Goal: Task Accomplishment & Management: Manage account settings

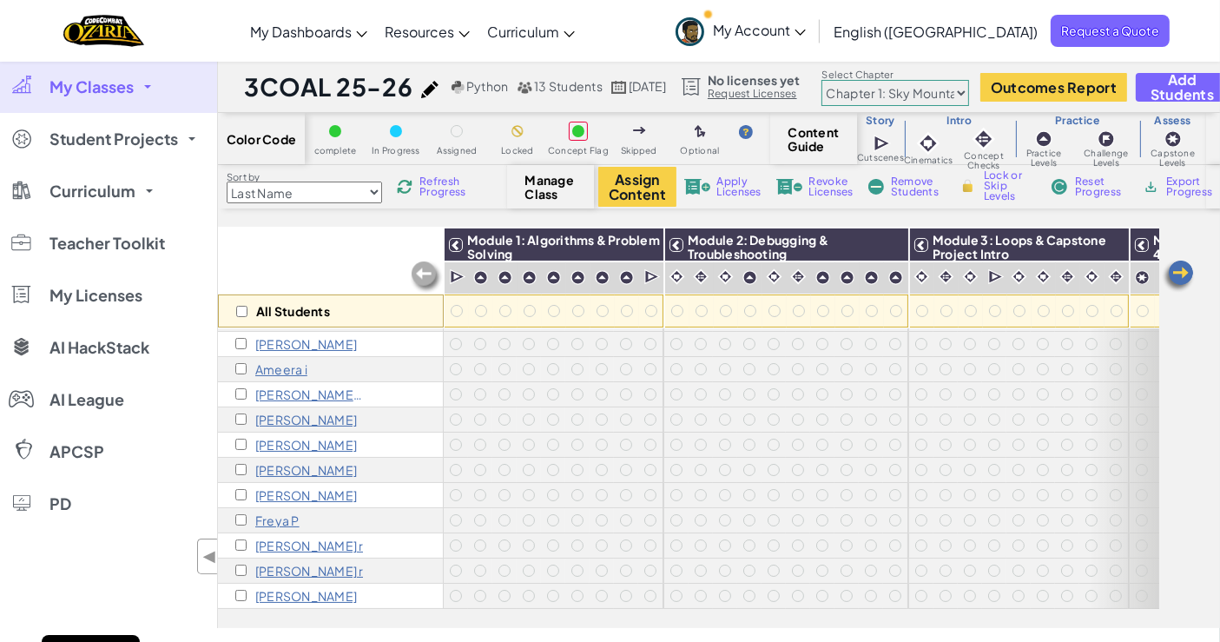
scroll to position [62, 0]
click at [287, 564] on p "[PERSON_NAME] r" at bounding box center [309, 571] width 108 height 14
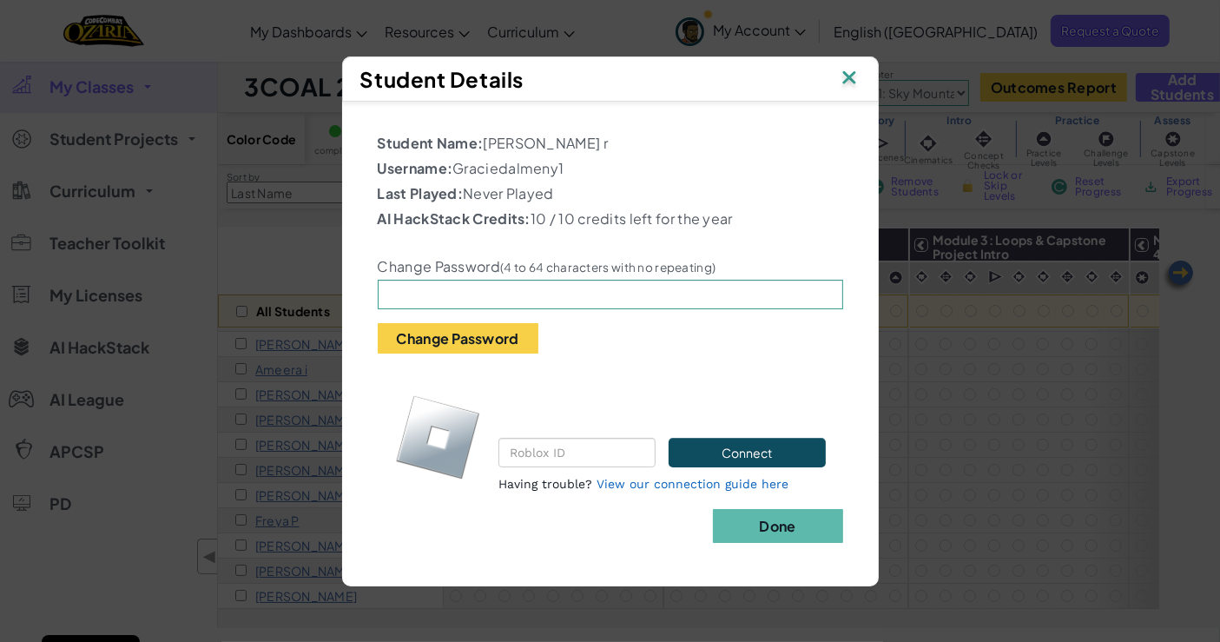
click at [841, 78] on img at bounding box center [849, 79] width 23 height 26
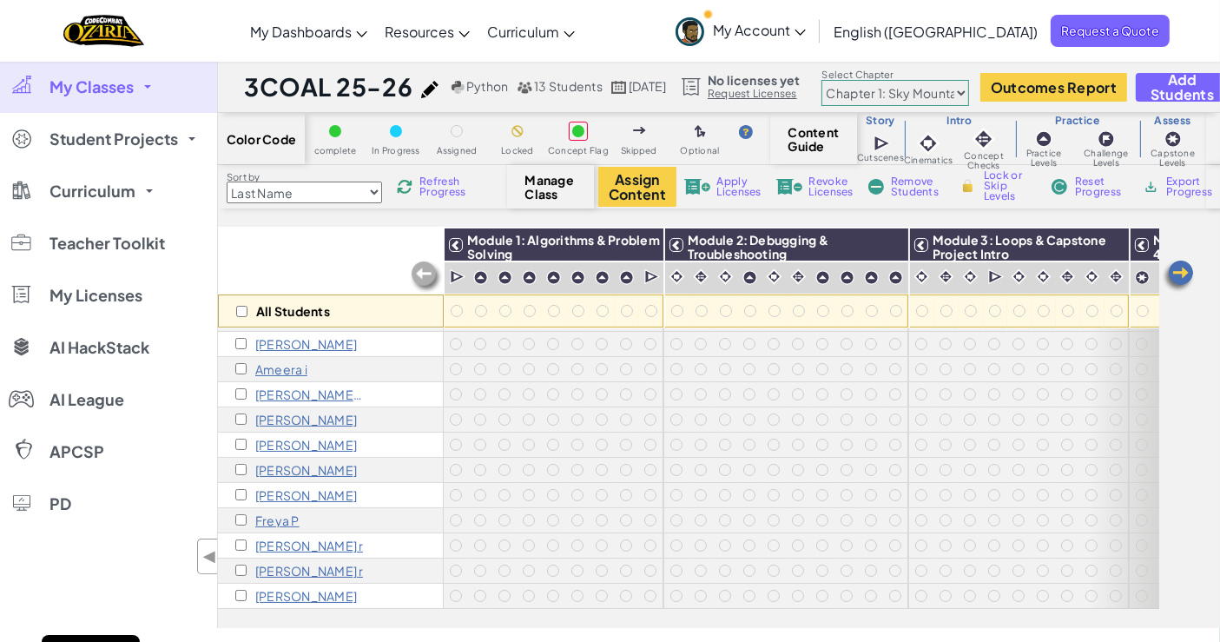
click at [278, 539] on p "[PERSON_NAME] r" at bounding box center [309, 546] width 108 height 14
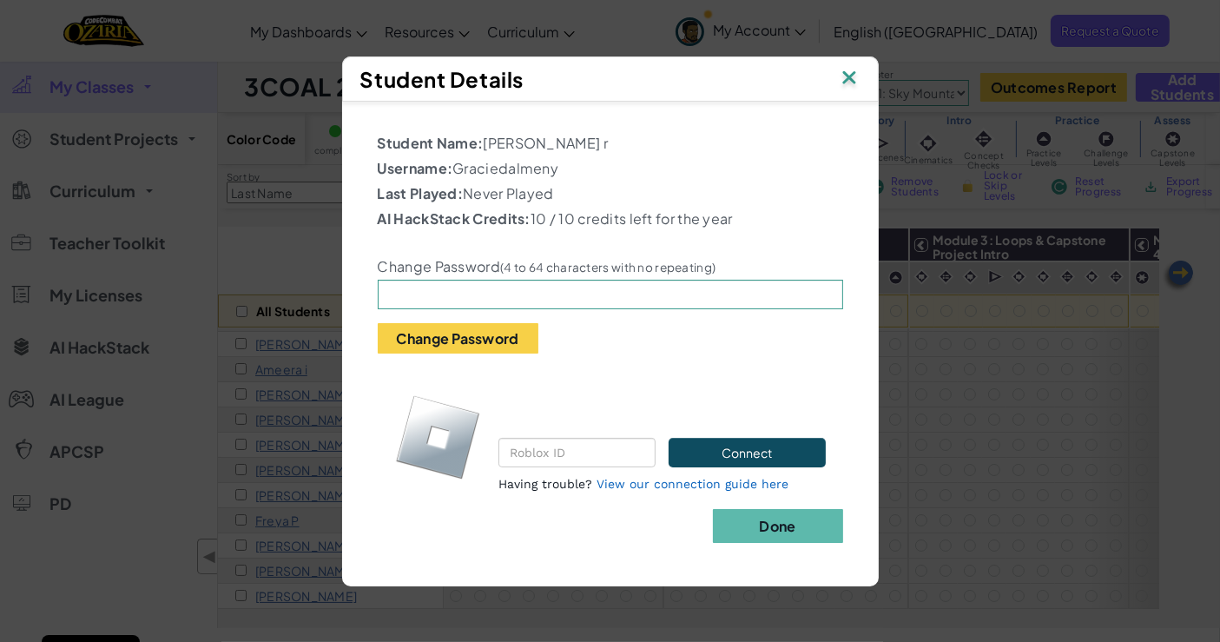
click at [847, 76] on img at bounding box center [849, 79] width 23 height 26
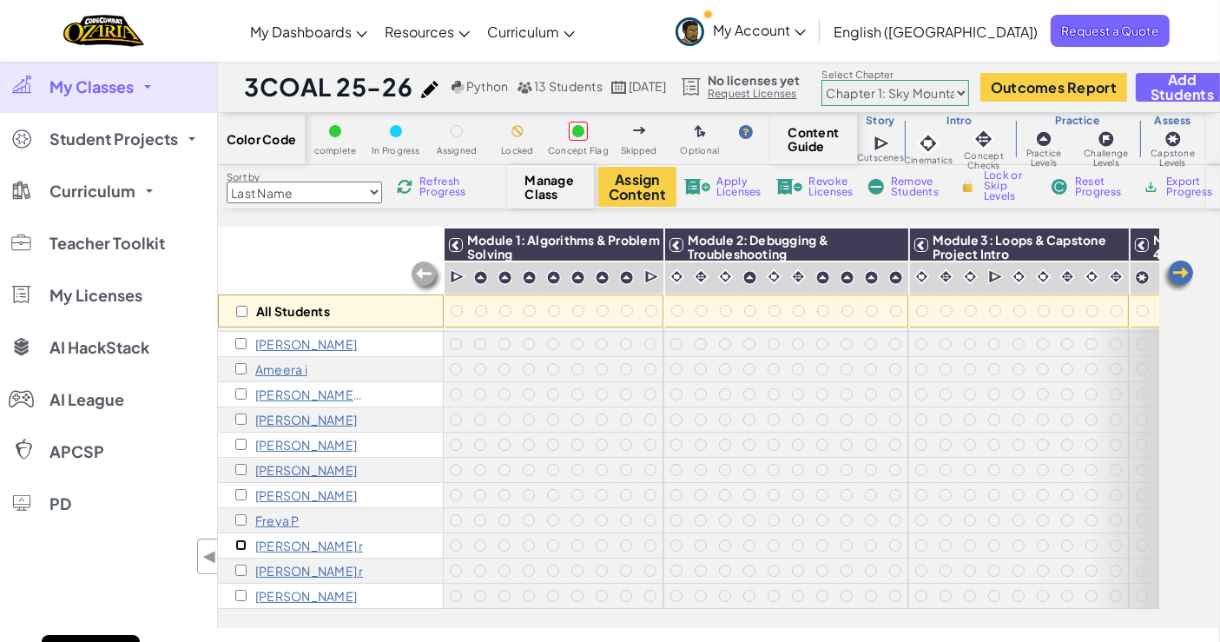
click at [237, 539] on input "checkbox" at bounding box center [240, 544] width 11 height 11
checkbox input "true"
click at [253, 539] on div "[PERSON_NAME] r" at bounding box center [299, 546] width 128 height 14
click at [268, 539] on p "[PERSON_NAME] r" at bounding box center [309, 546] width 108 height 14
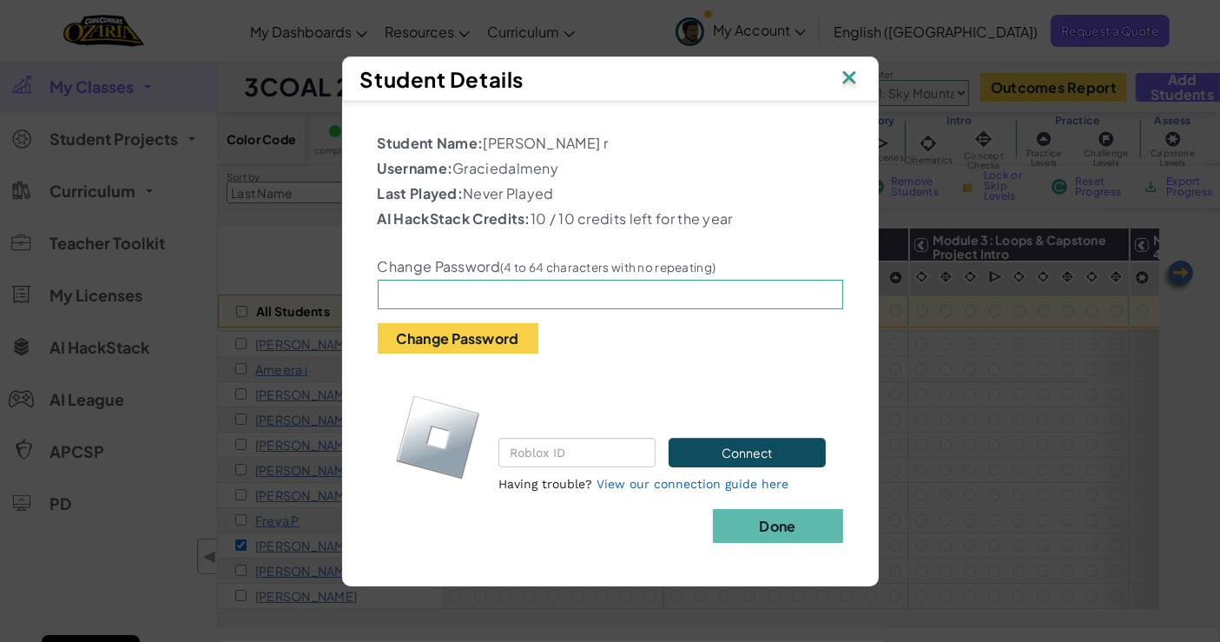
click at [851, 80] on img at bounding box center [849, 79] width 23 height 26
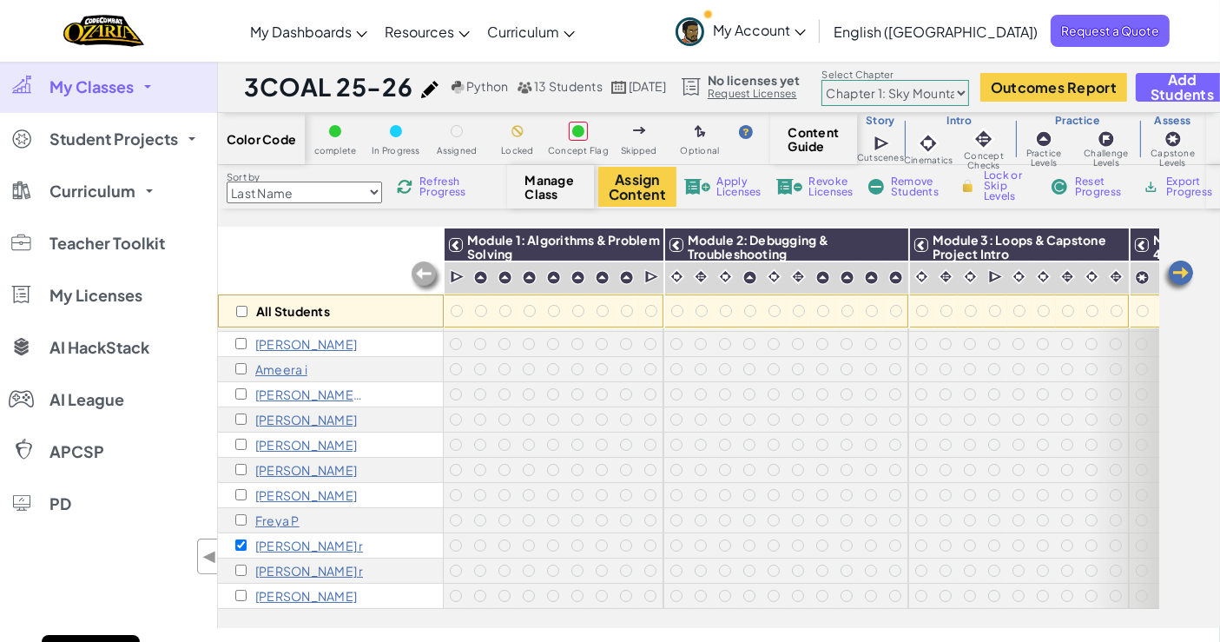
click at [290, 564] on p "[PERSON_NAME] r" at bounding box center [309, 571] width 108 height 14
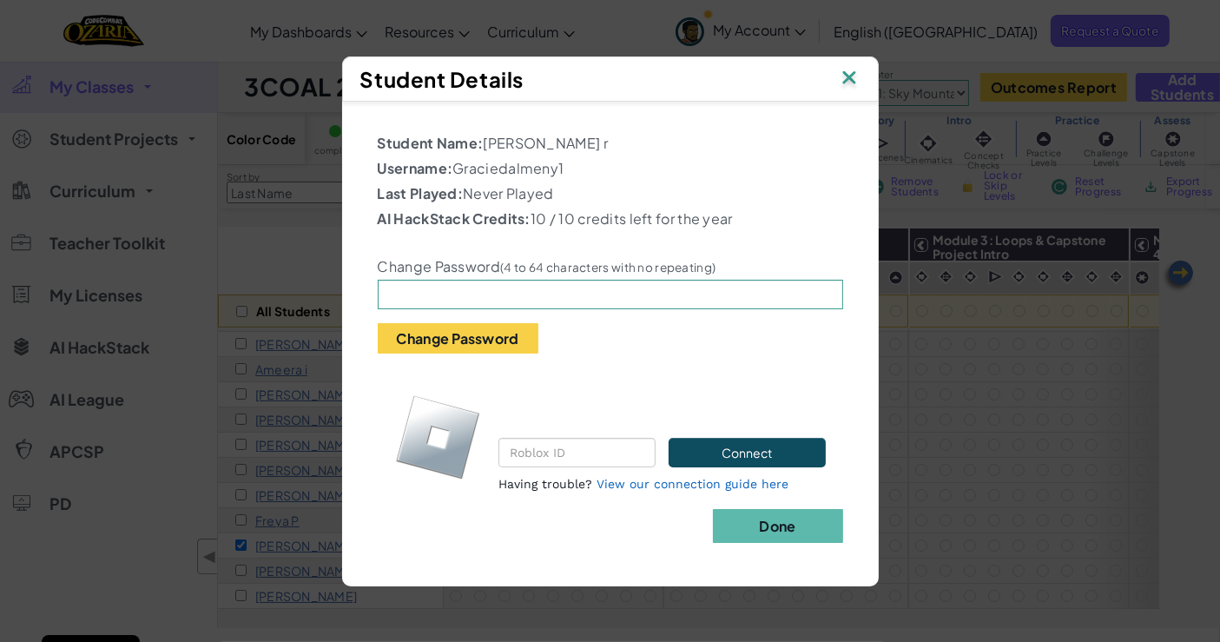
click at [849, 75] on img at bounding box center [849, 79] width 23 height 26
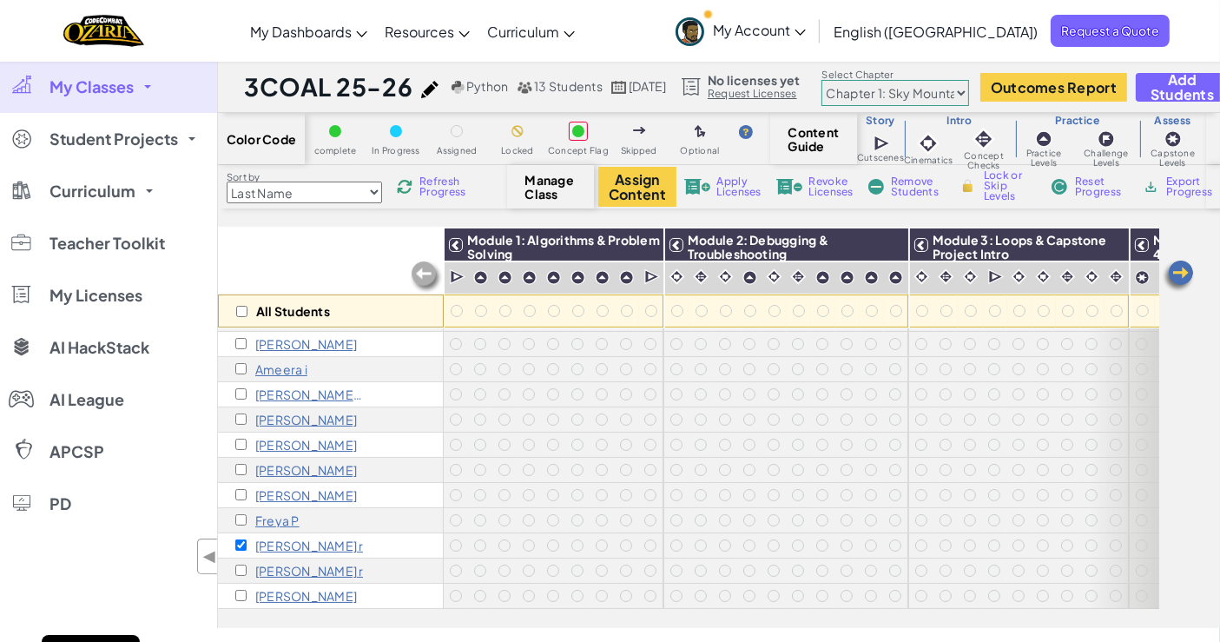
click at [925, 188] on span "Remove Students" at bounding box center [917, 186] width 52 height 21
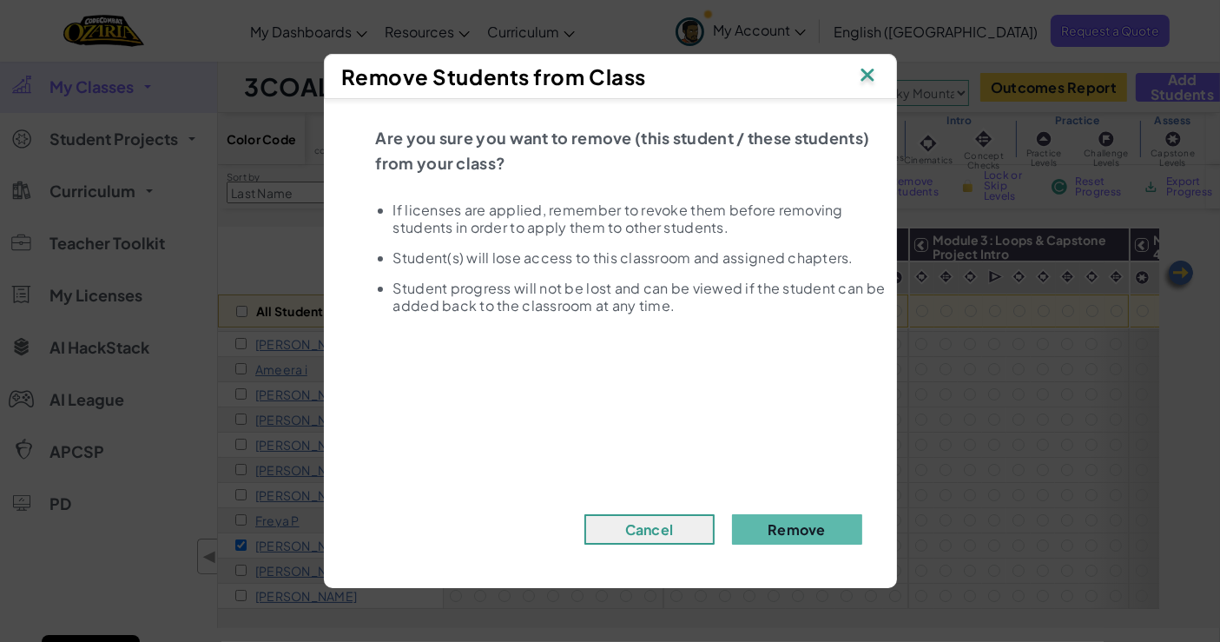
click at [773, 527] on button "Remove" at bounding box center [797, 529] width 130 height 30
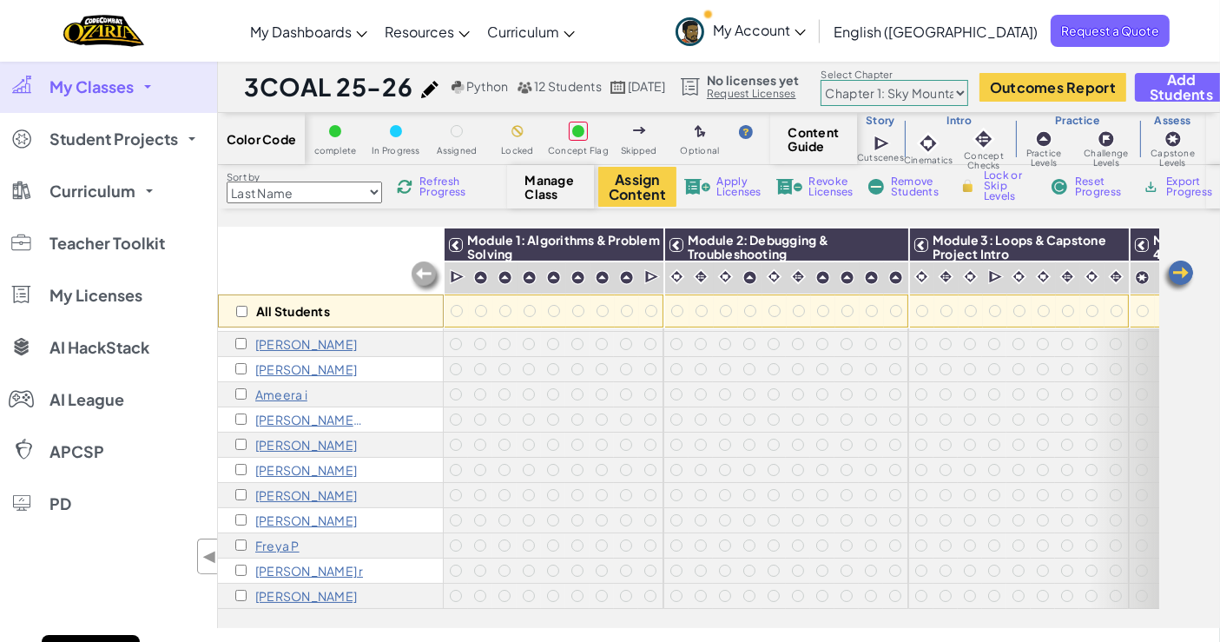
scroll to position [0, 0]
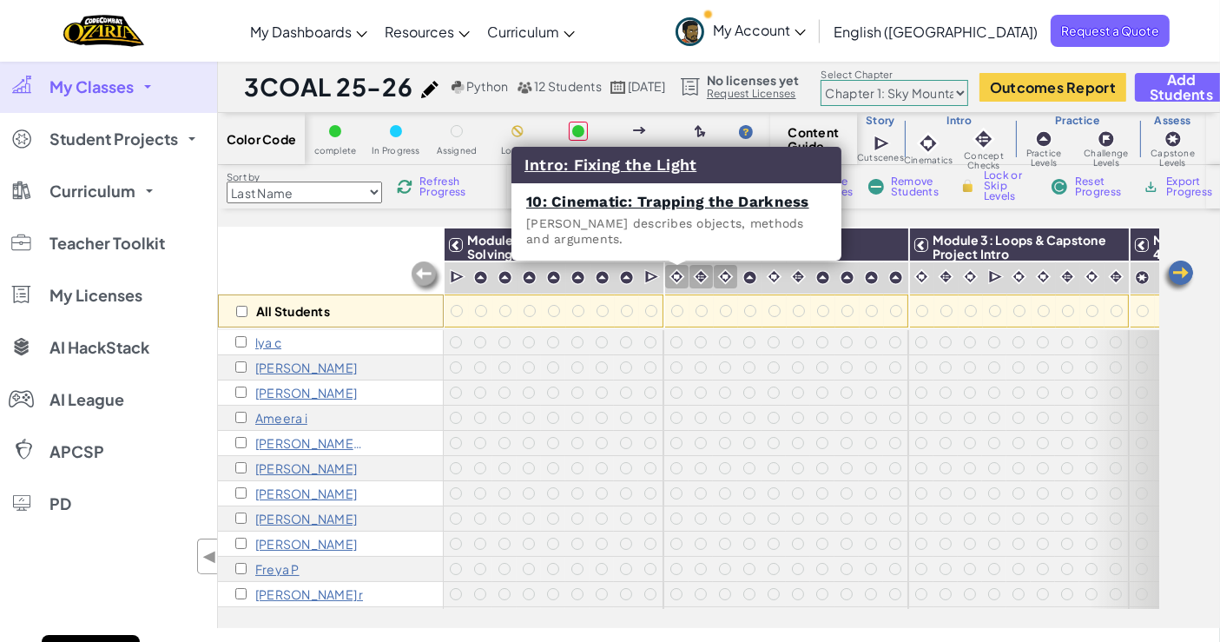
click at [673, 279] on img at bounding box center [677, 276] width 17 height 17
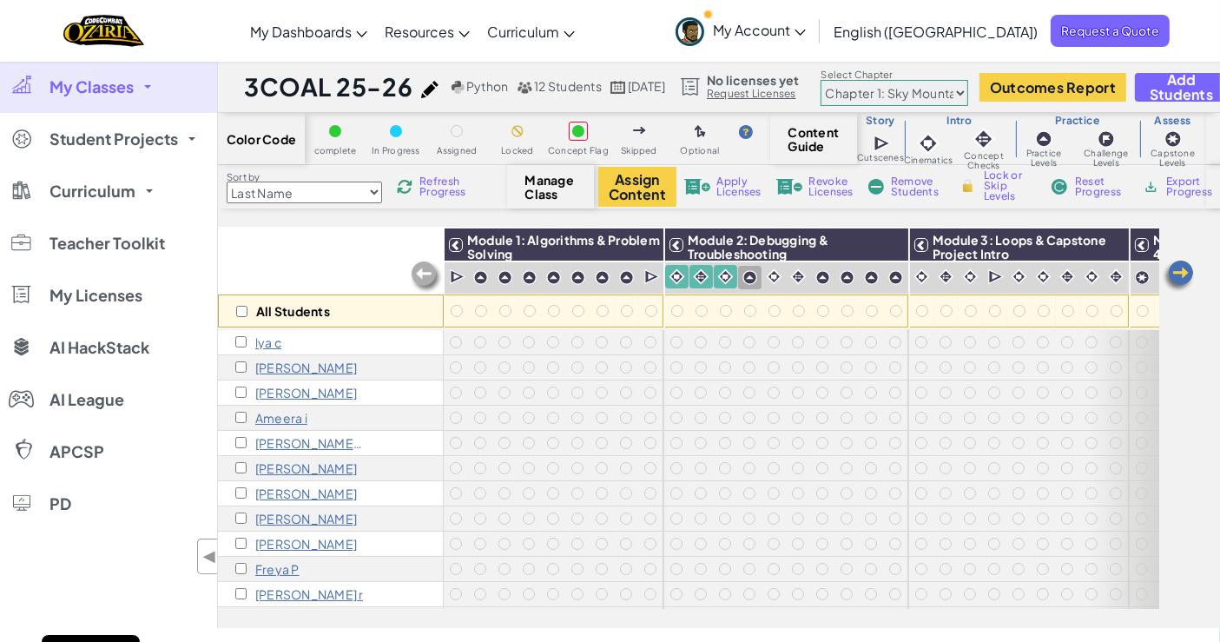
click at [739, 276] on div at bounding box center [749, 277] width 23 height 23
click at [782, 274] on div at bounding box center [774, 276] width 23 height 23
click at [767, 278] on img at bounding box center [774, 276] width 17 height 17
click at [821, 271] on img at bounding box center [823, 277] width 15 height 15
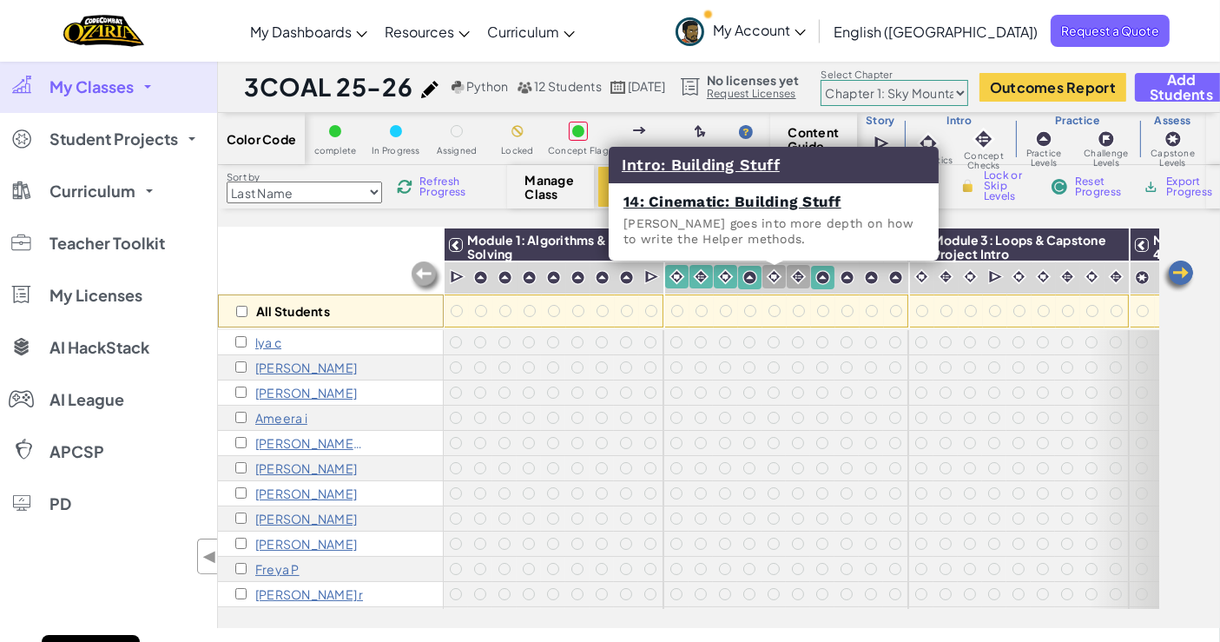
click at [776, 271] on img at bounding box center [774, 276] width 17 height 17
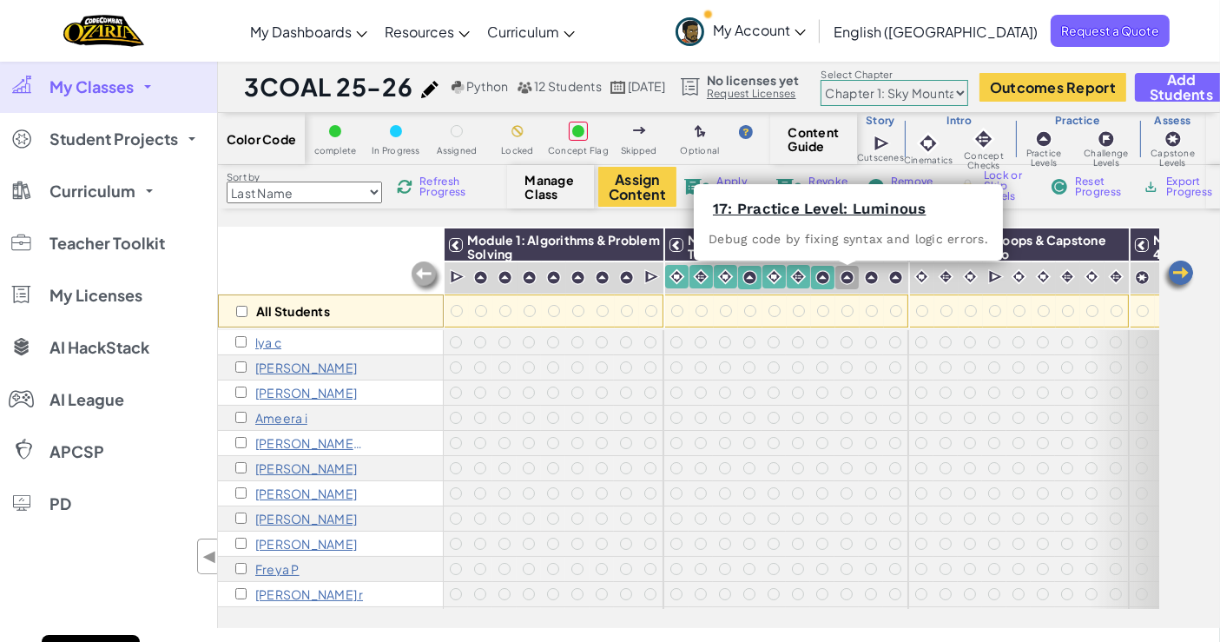
click at [852, 277] on img at bounding box center [847, 277] width 15 height 15
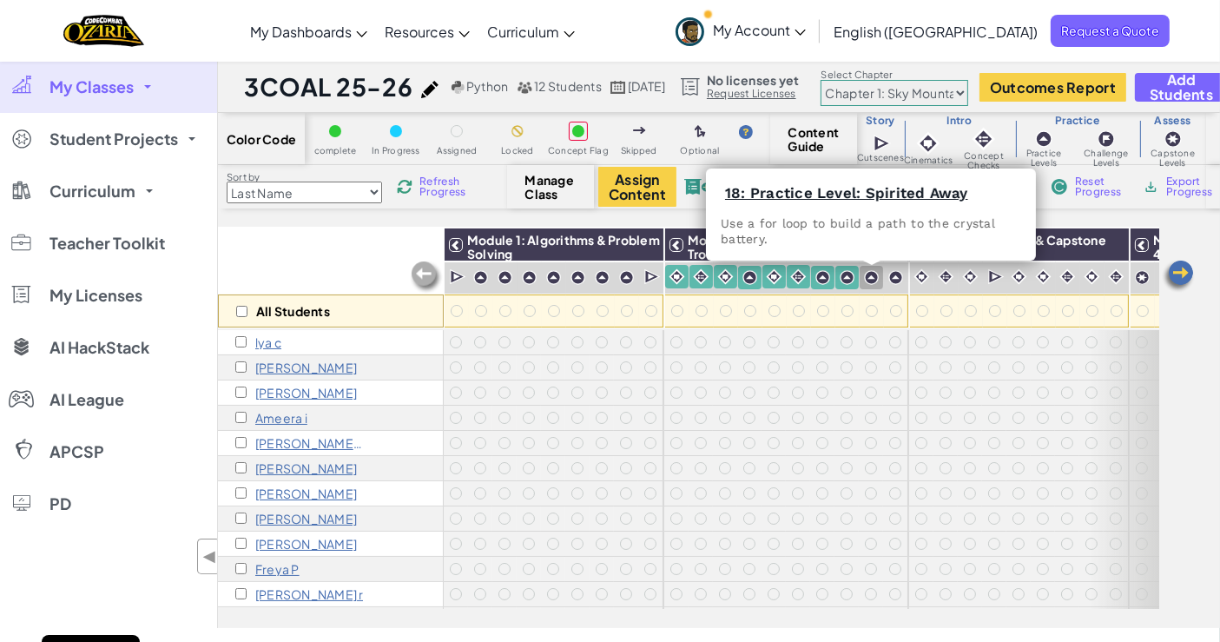
click at [874, 280] on img at bounding box center [871, 277] width 15 height 15
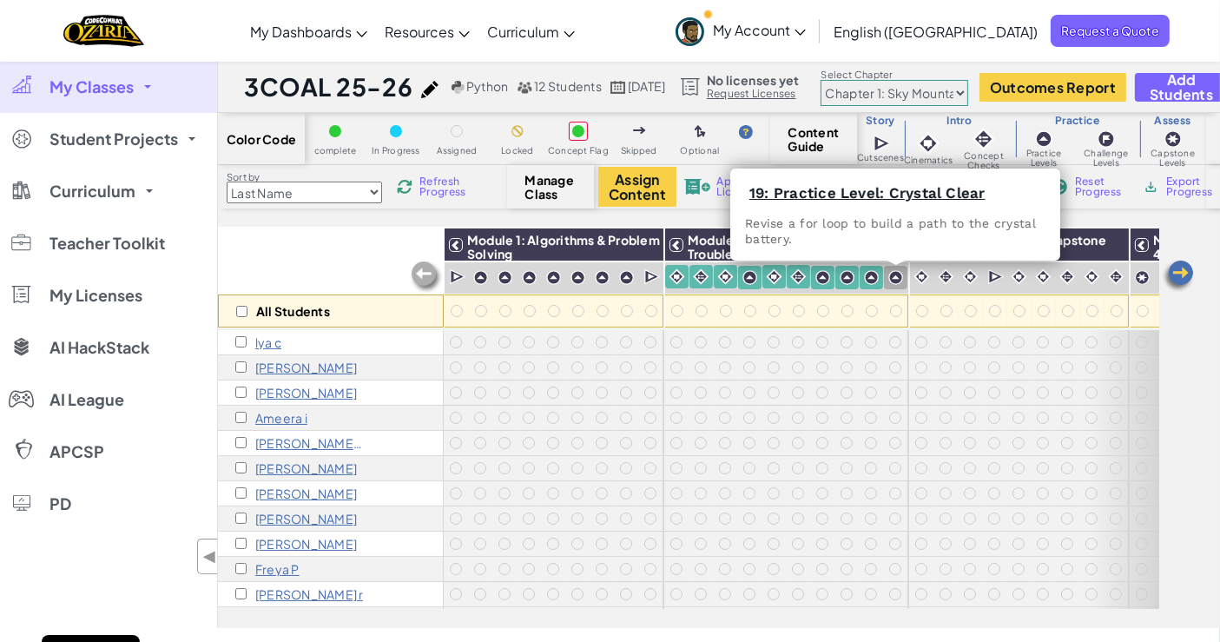
click at [901, 281] on img at bounding box center [896, 277] width 15 height 15
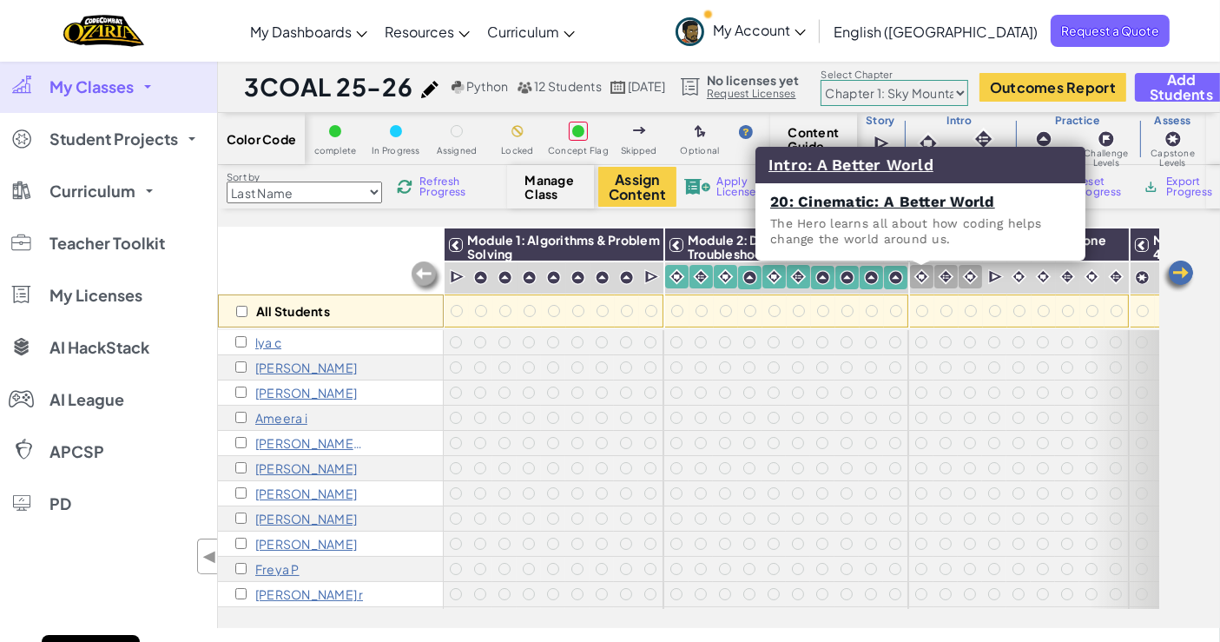
click at [921, 281] on img at bounding box center [922, 276] width 17 height 17
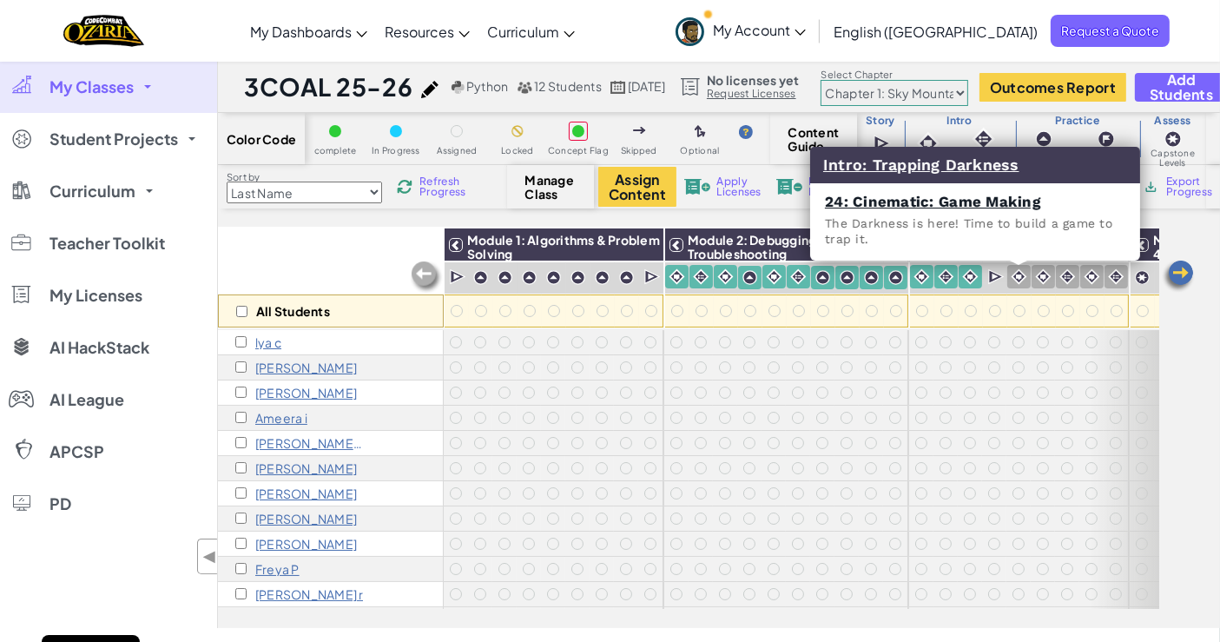
click at [1011, 276] on img at bounding box center [1019, 276] width 17 height 17
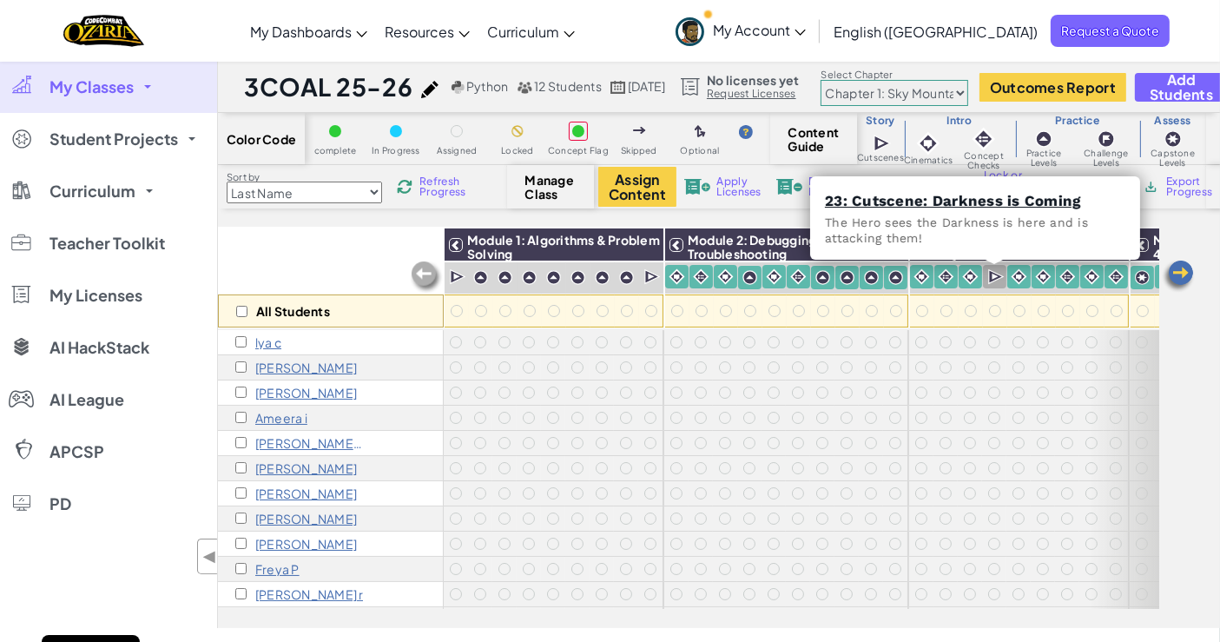
click at [992, 273] on img at bounding box center [996, 276] width 17 height 17
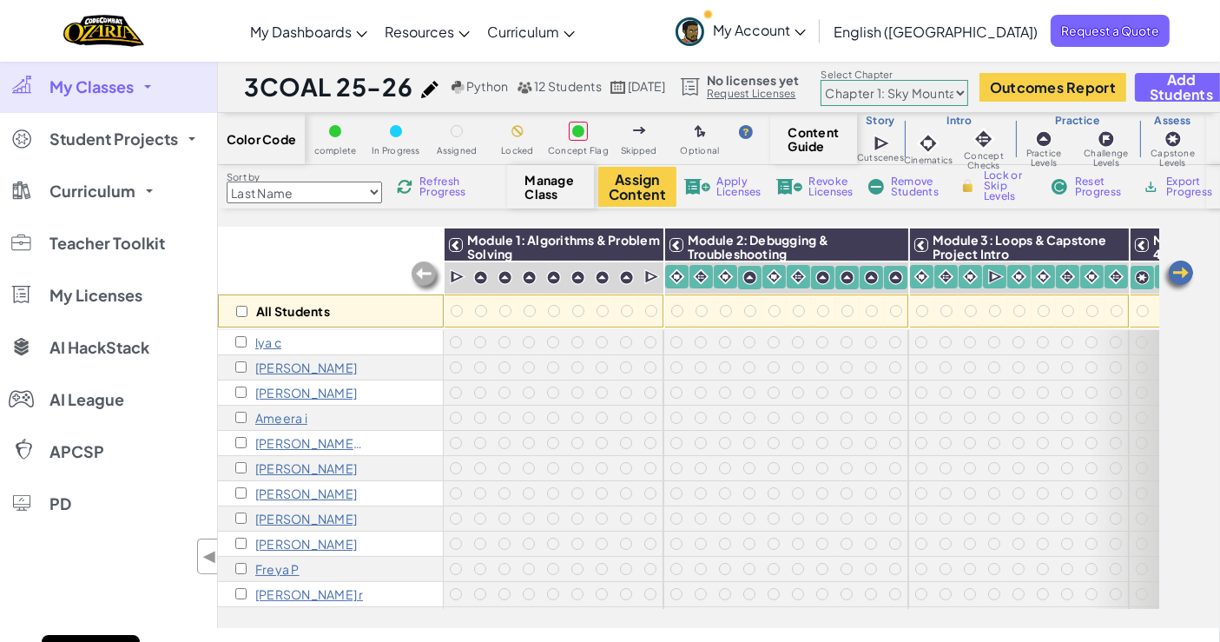
scroll to position [0, 56]
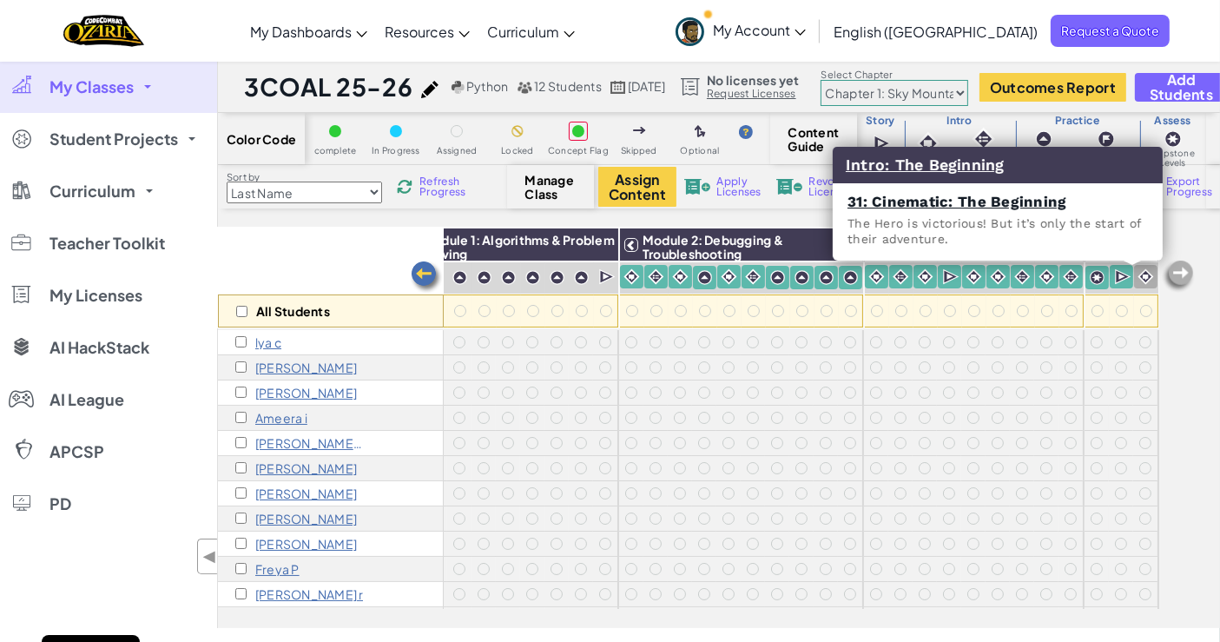
click at [1140, 274] on img at bounding box center [1146, 276] width 17 height 17
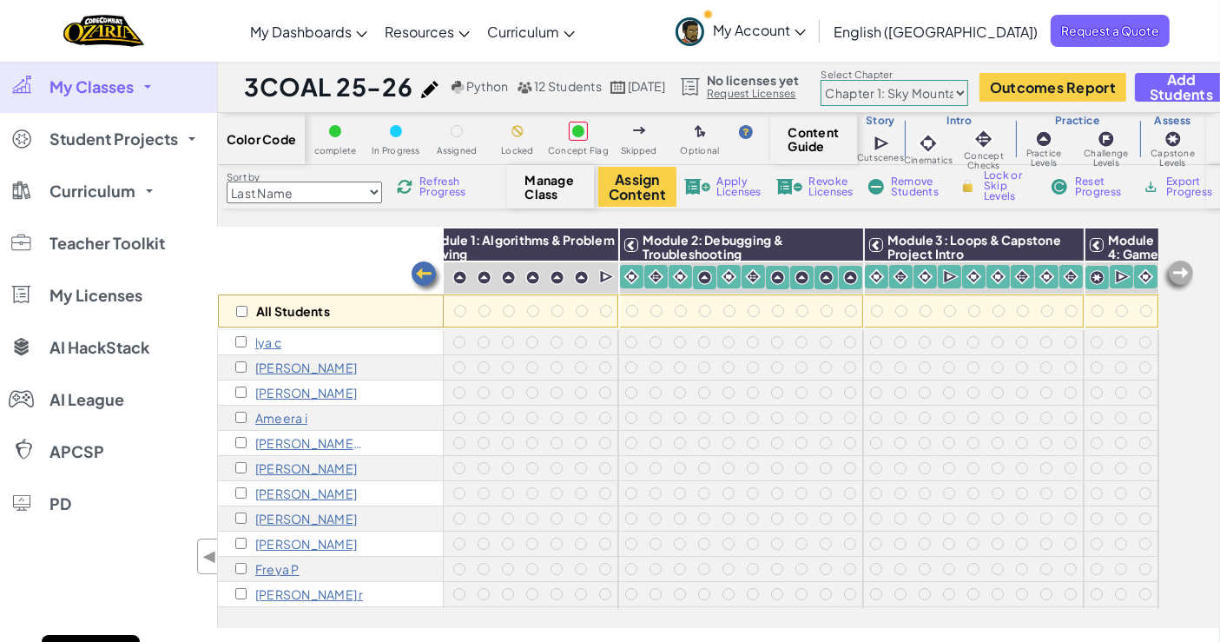
click at [985, 193] on span "Lock or Skip Levels" at bounding box center [1009, 185] width 51 height 31
checkbox input "true"
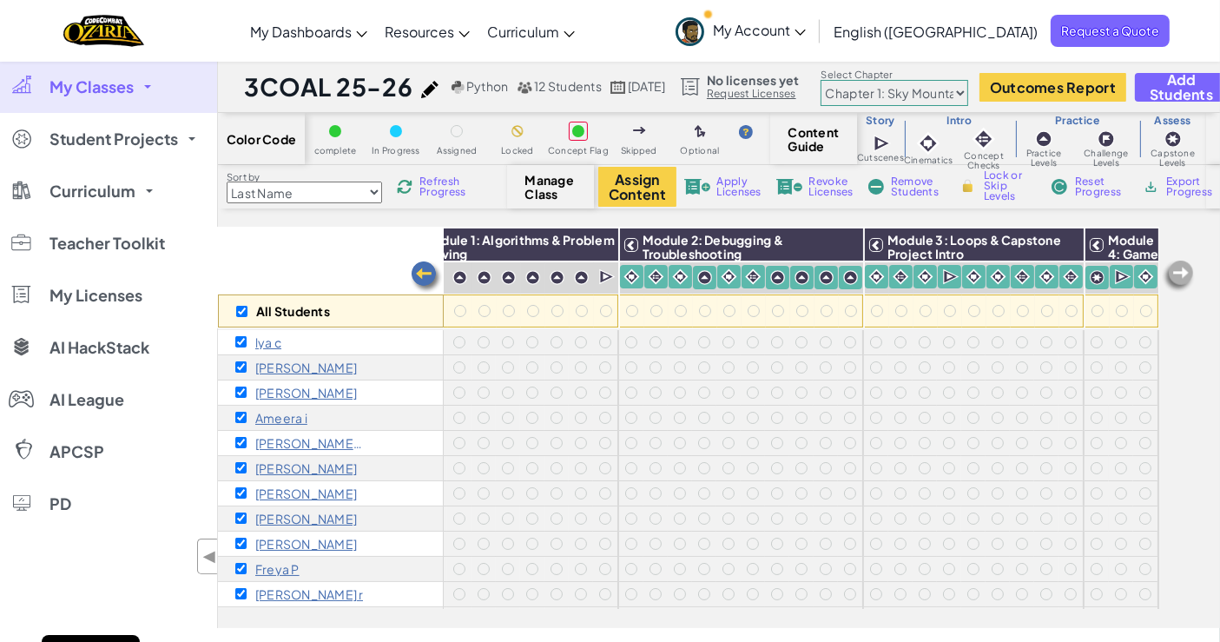
checkbox input "true"
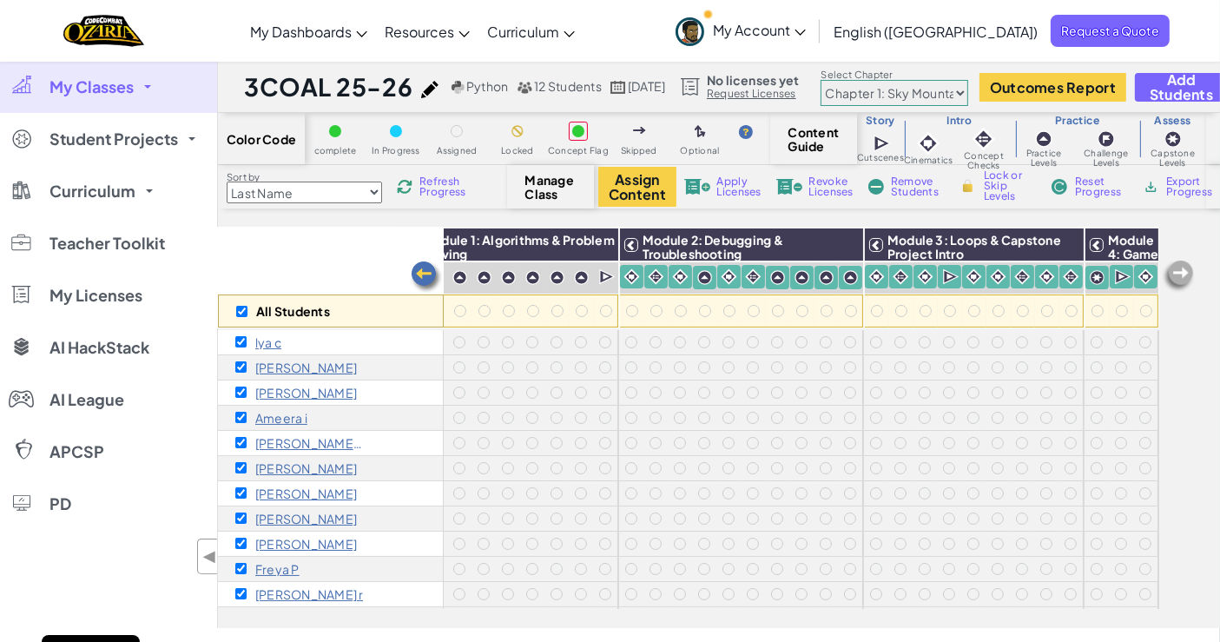
checkbox input "true"
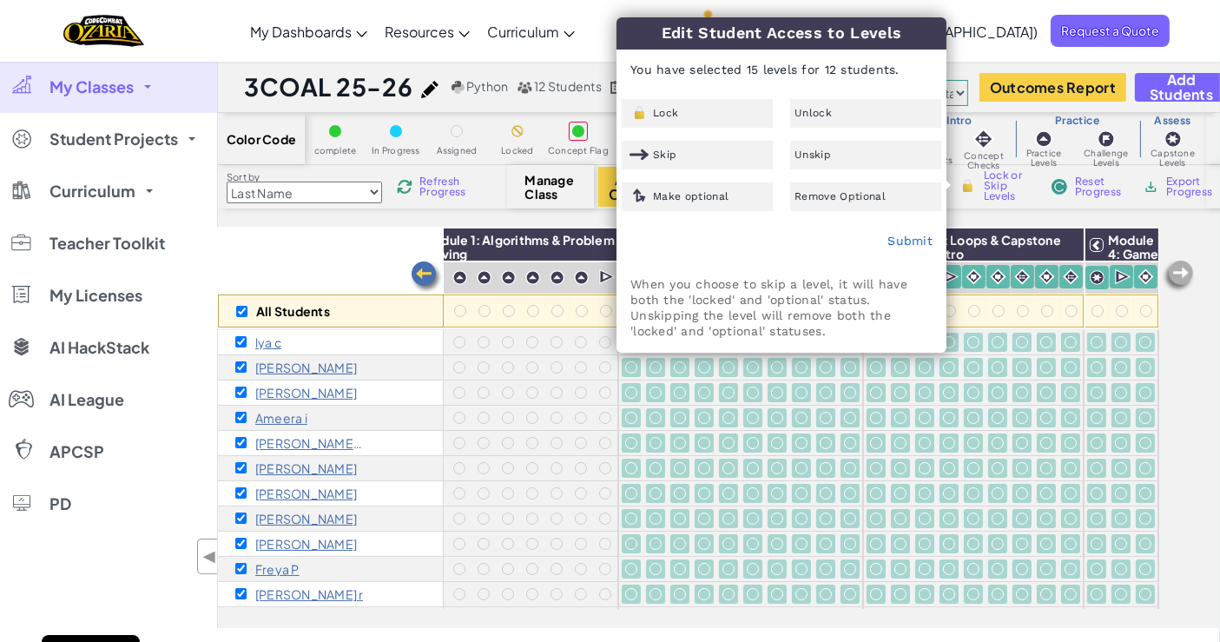
click at [684, 116] on div "Lock" at bounding box center [697, 113] width 151 height 29
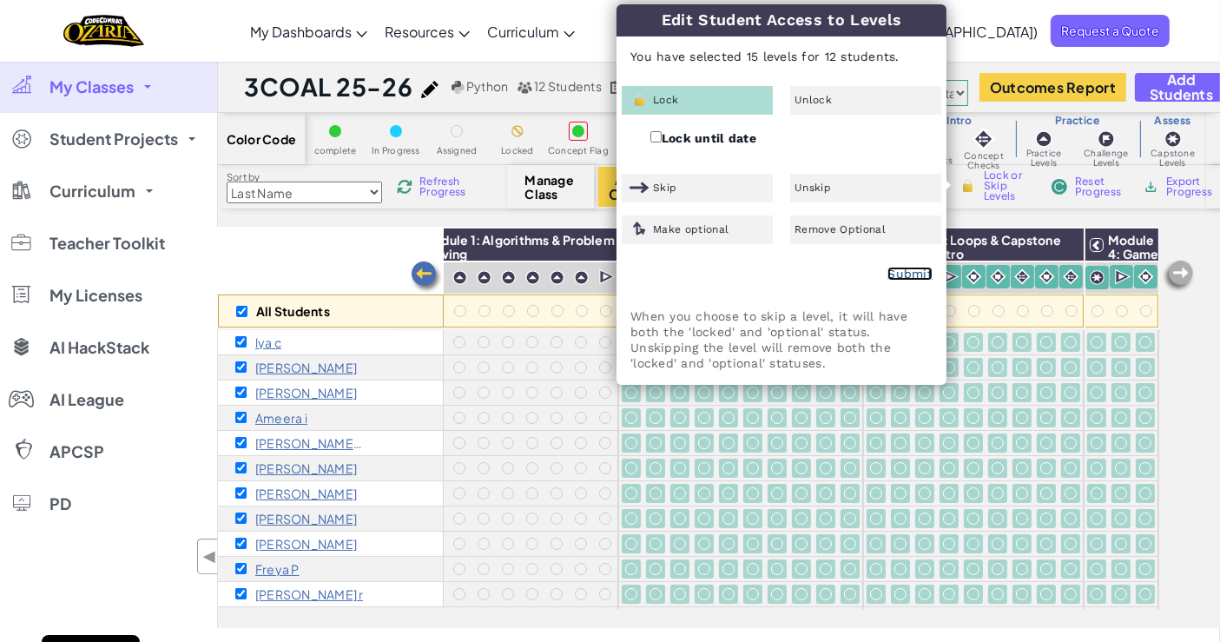
click at [905, 269] on link "Submit" at bounding box center [910, 274] width 45 height 14
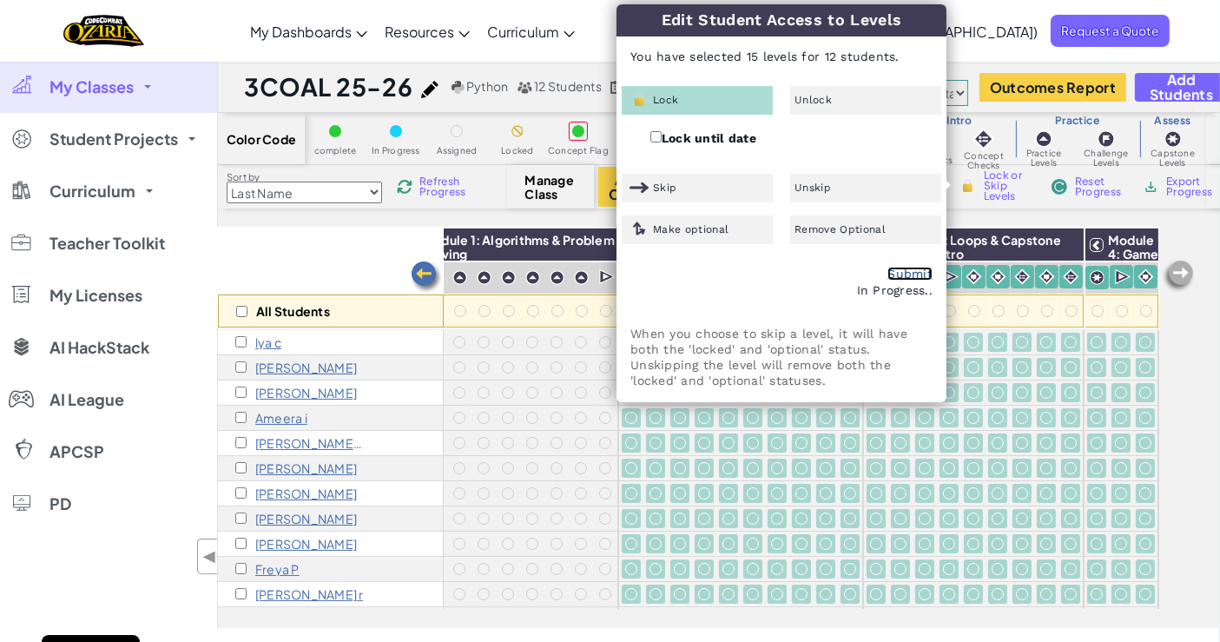
checkbox input "false"
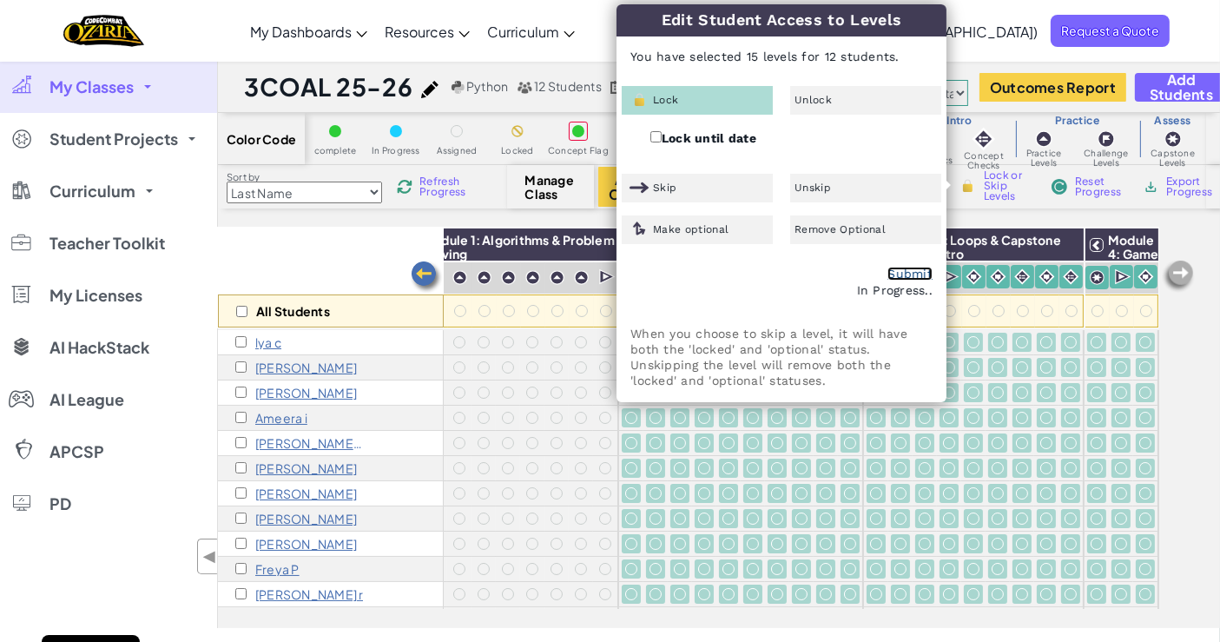
checkbox input "false"
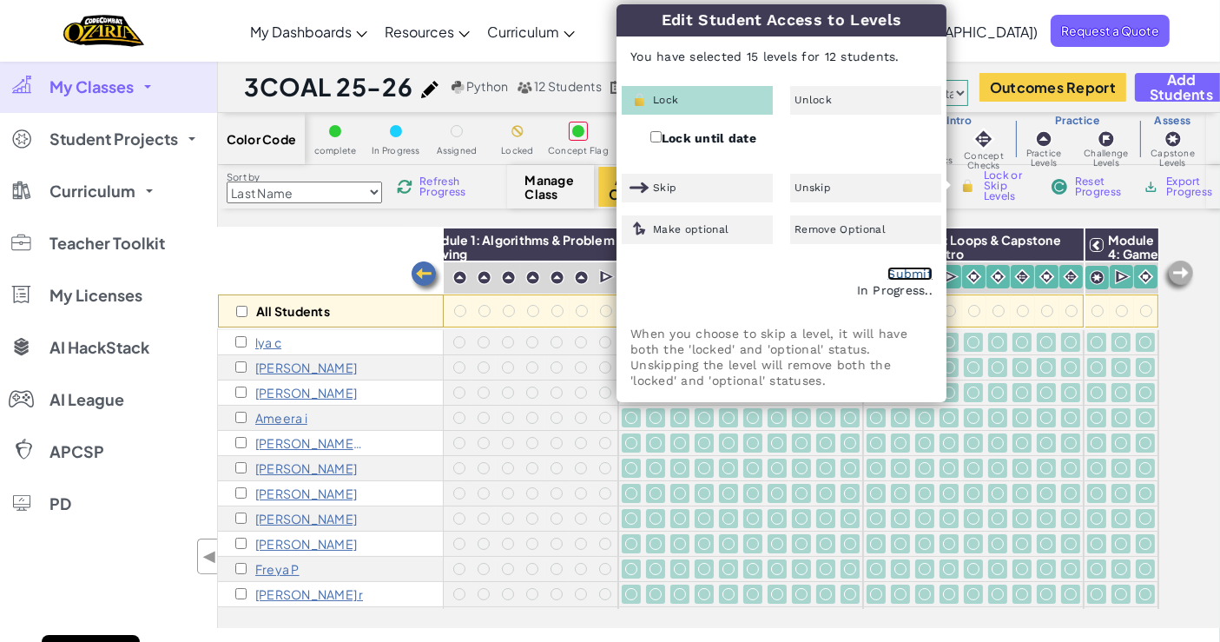
checkbox input "false"
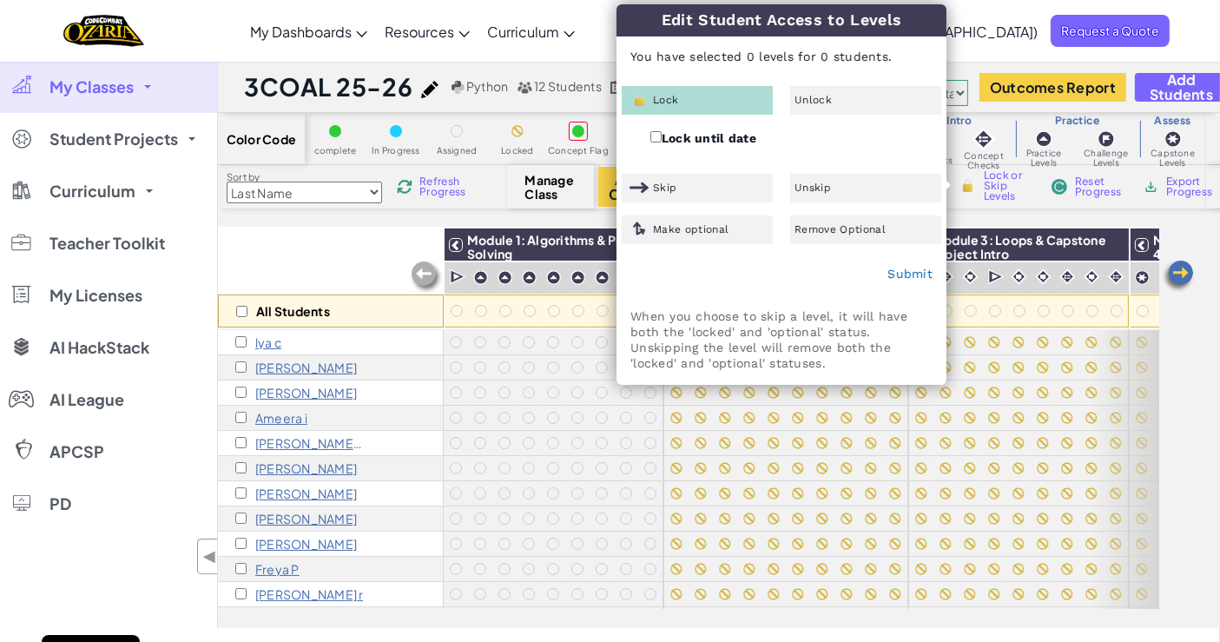
click at [363, 272] on div "All Students" at bounding box center [331, 278] width 226 height 101
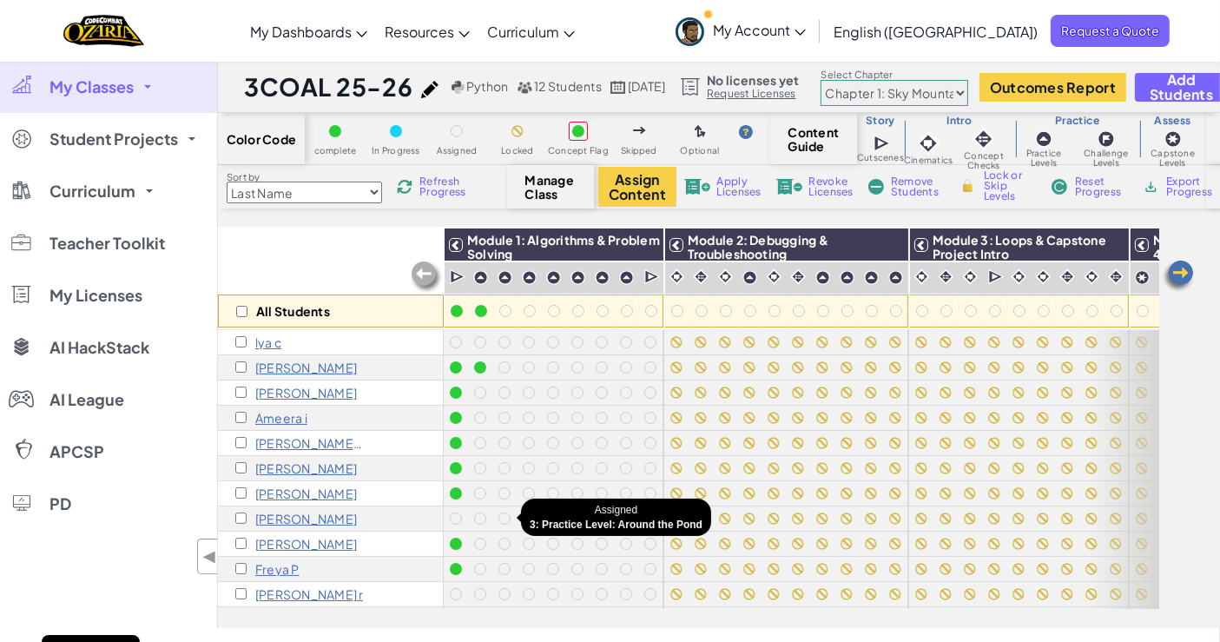
scroll to position [36, 0]
click at [143, 142] on span "Student Projects" at bounding box center [114, 139] width 129 height 16
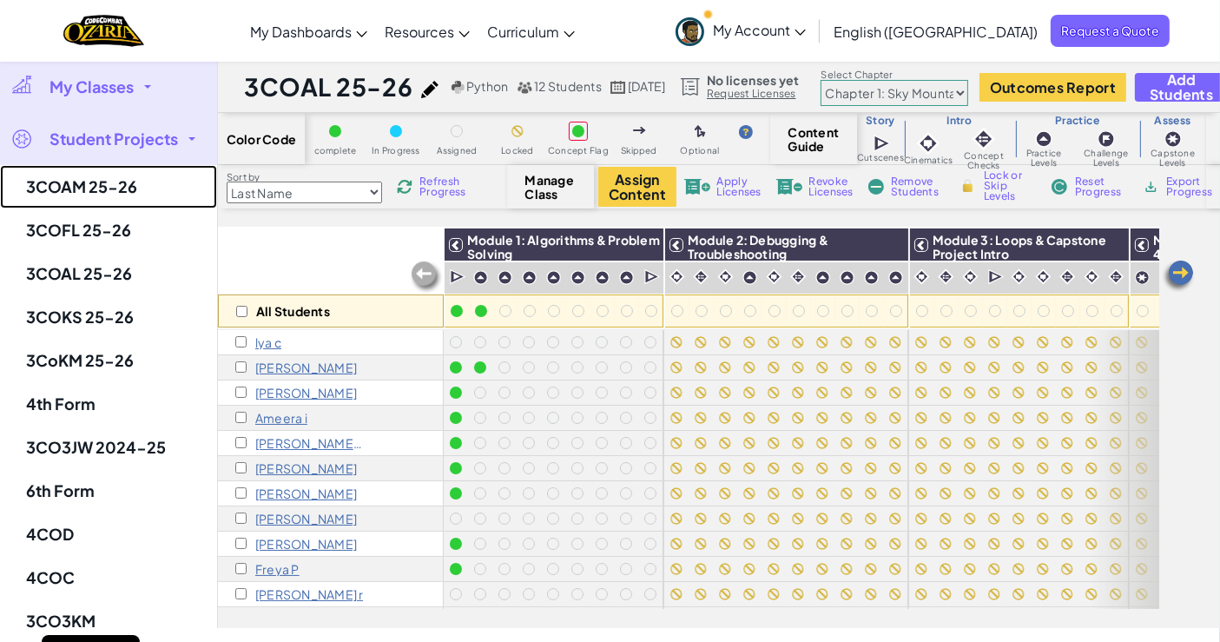
click at [112, 195] on link "3COAM 25-26" at bounding box center [108, 186] width 217 height 43
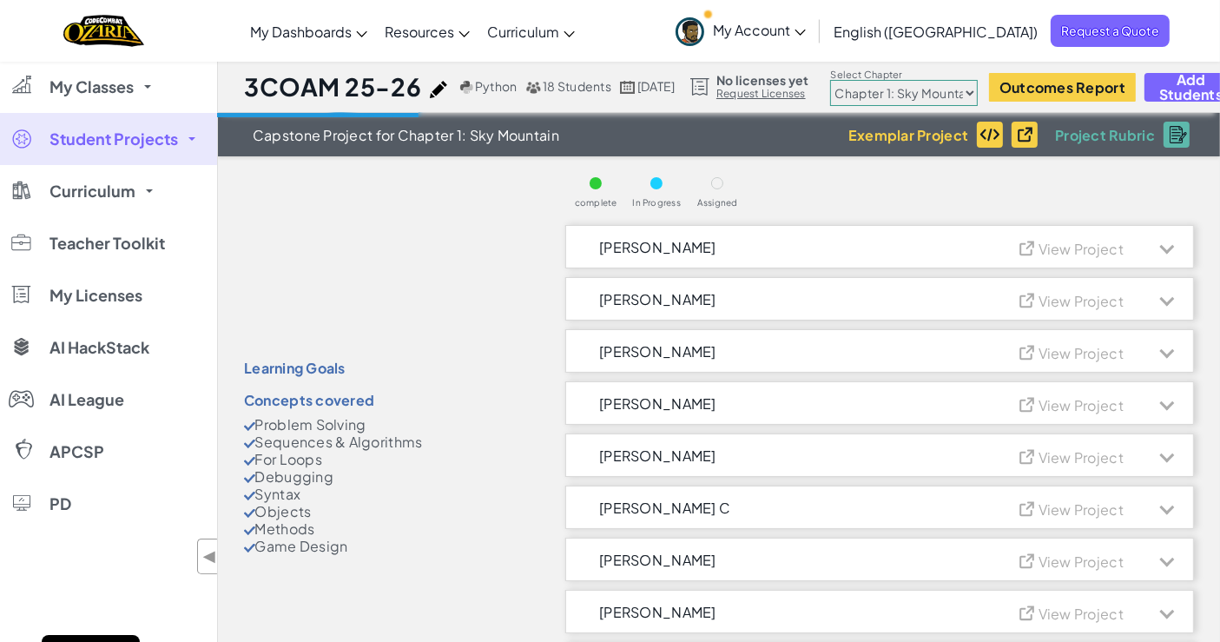
click at [126, 101] on link "My Classes" at bounding box center [108, 87] width 217 height 52
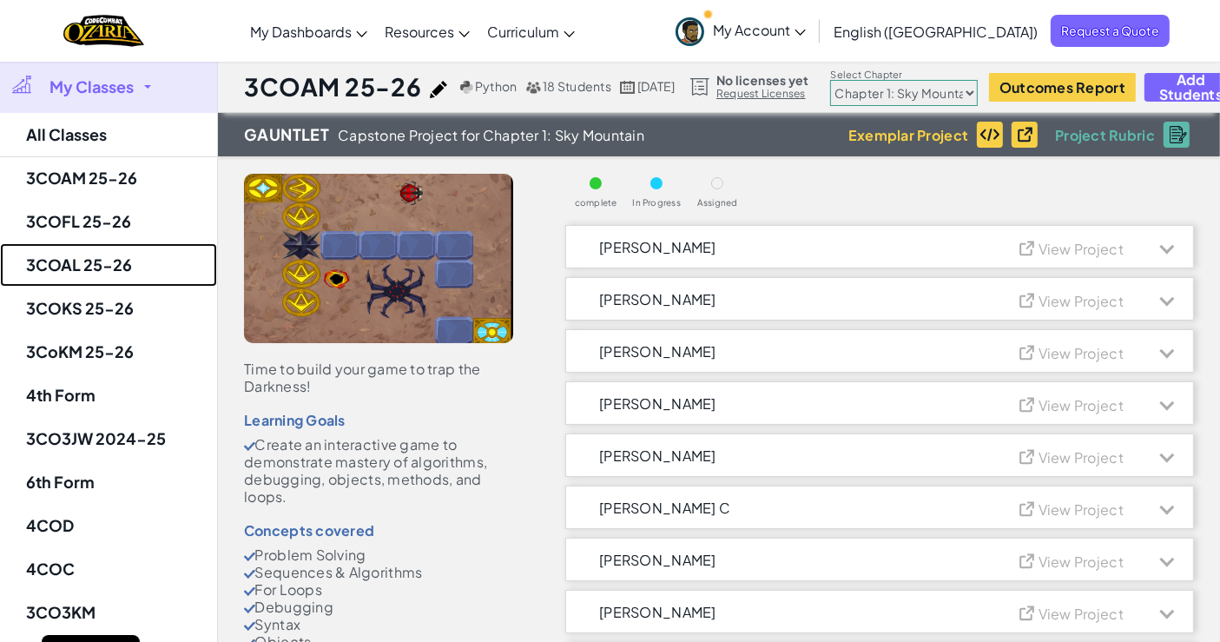
click at [111, 255] on link "3COAL 25-26" at bounding box center [108, 264] width 217 height 43
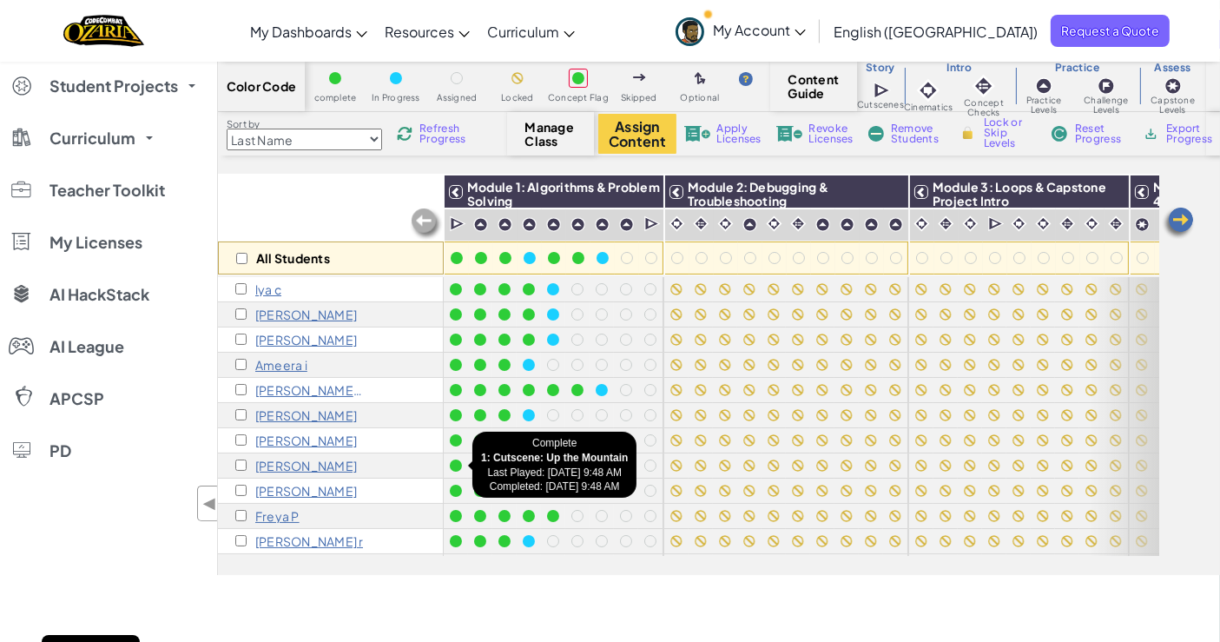
scroll to position [36, 0]
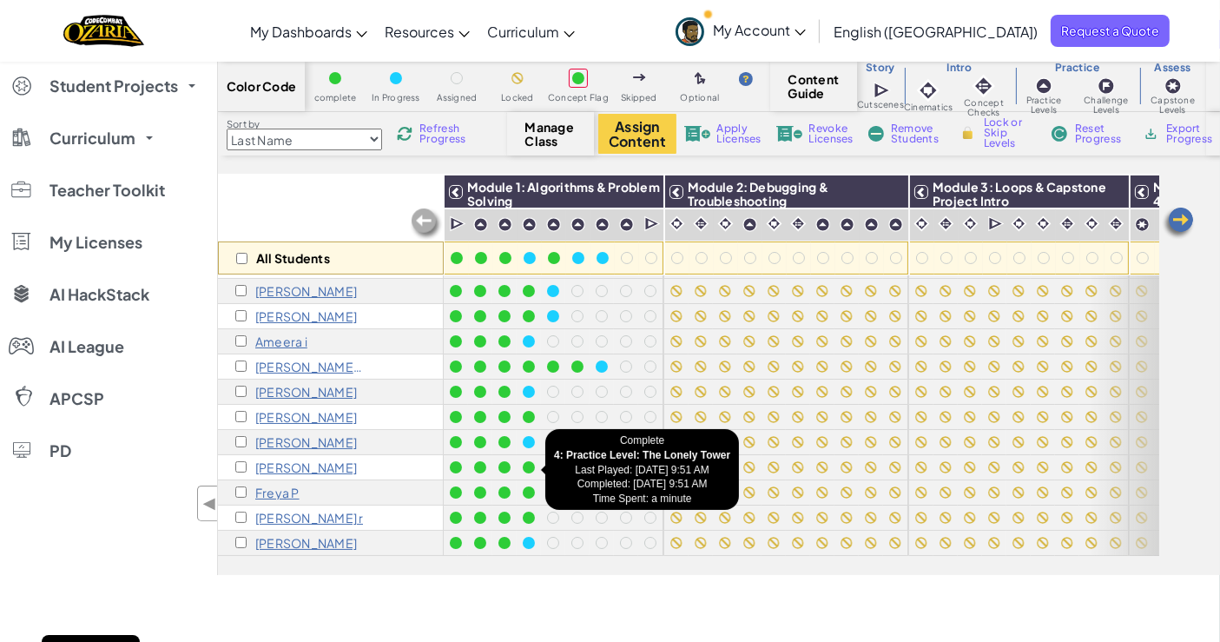
scroll to position [36, 0]
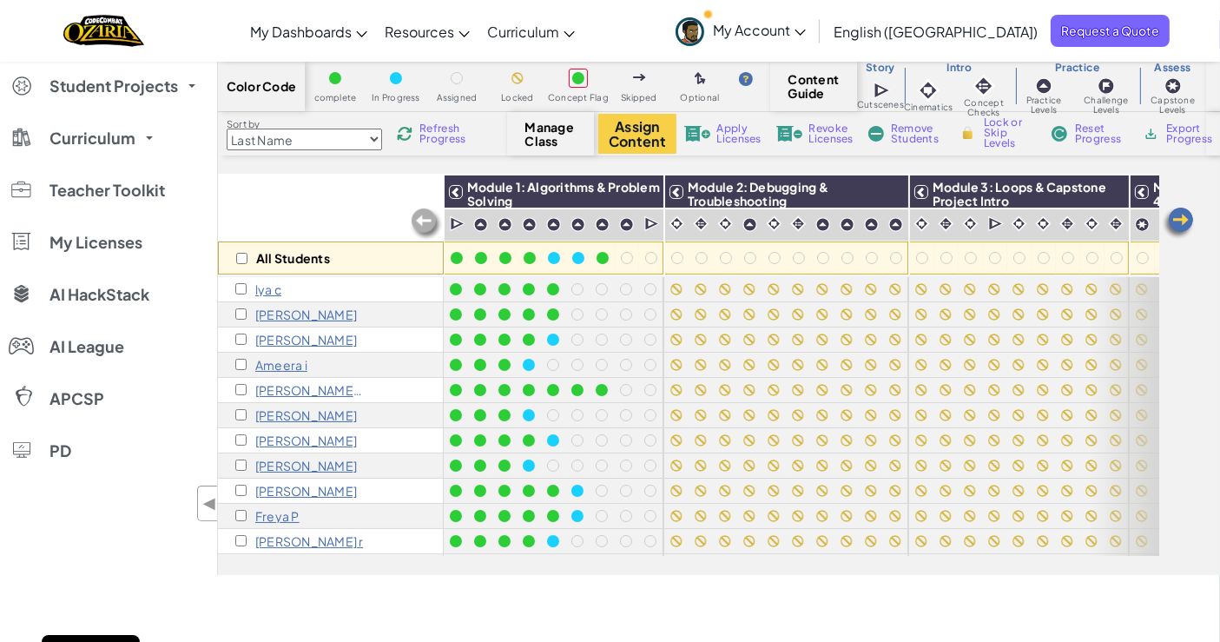
scroll to position [36, 0]
click at [66, 135] on span "Curriculum" at bounding box center [93, 138] width 86 height 16
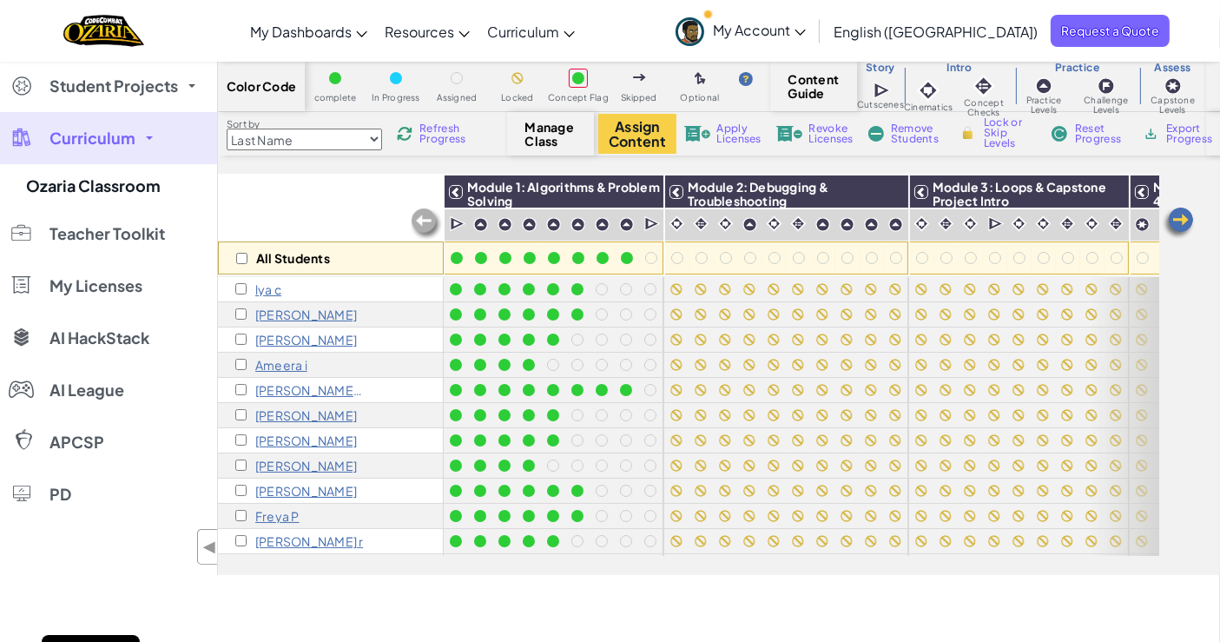
click at [109, 79] on span "Student Projects" at bounding box center [114, 86] width 129 height 16
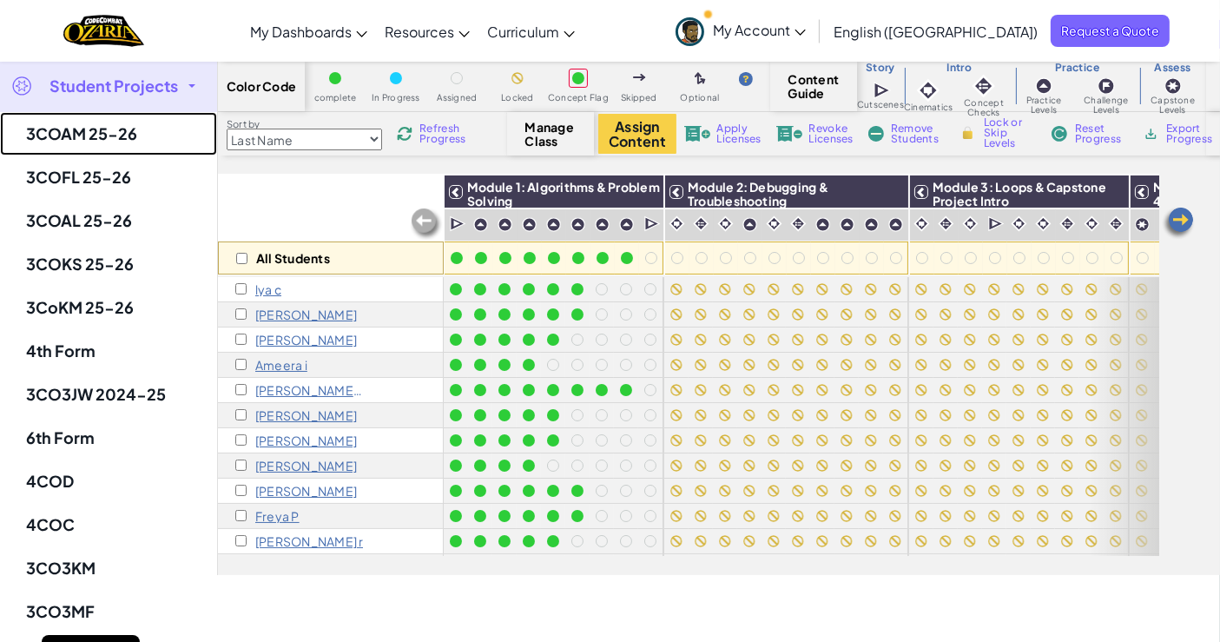
click at [104, 154] on link "3COAM 25-26" at bounding box center [108, 133] width 217 height 43
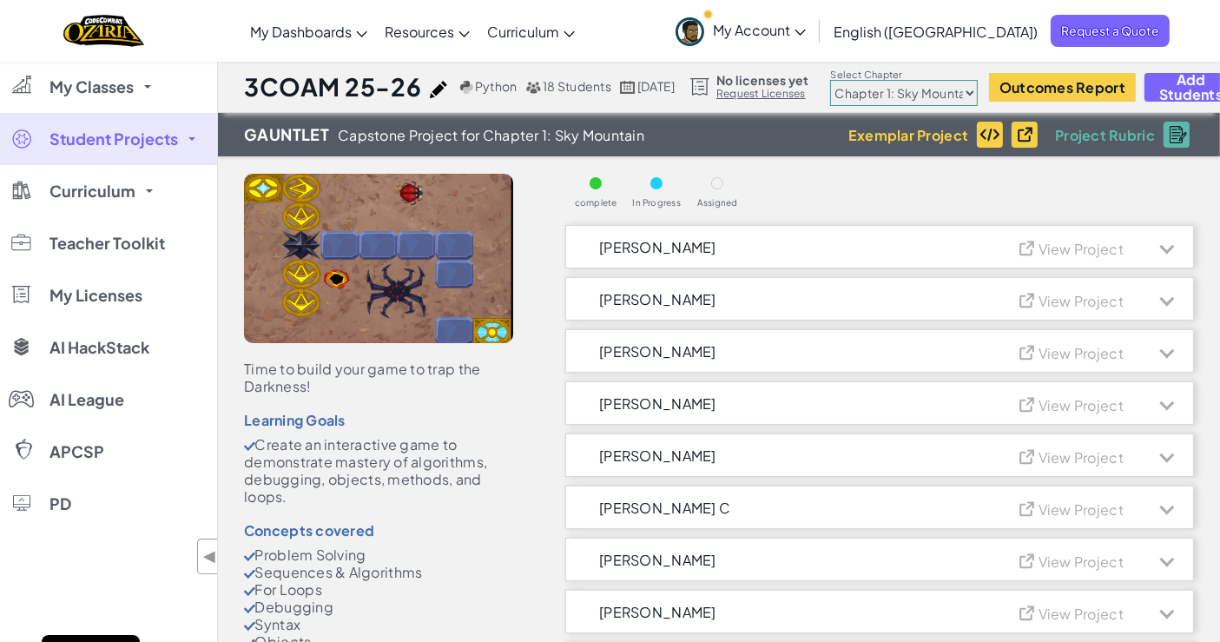
click at [98, 80] on span "My Classes" at bounding box center [92, 87] width 84 height 16
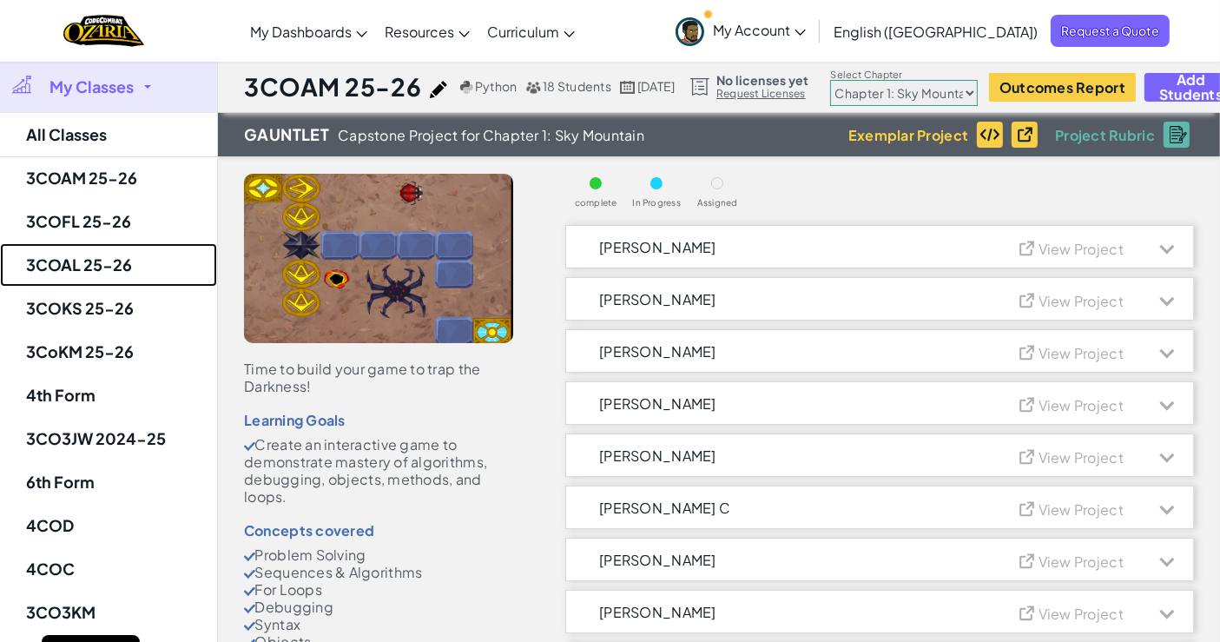
click at [102, 276] on link "3COAL 25-26" at bounding box center [108, 264] width 217 height 43
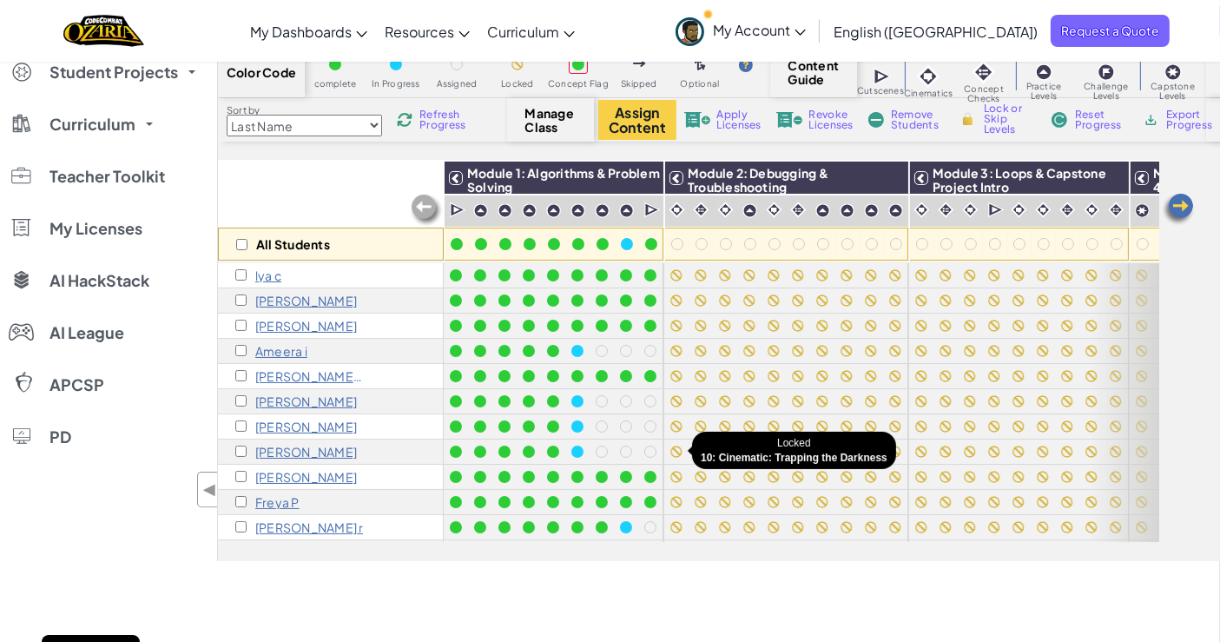
scroll to position [36, 0]
